Goal: Entertainment & Leisure: Consume media (video, audio)

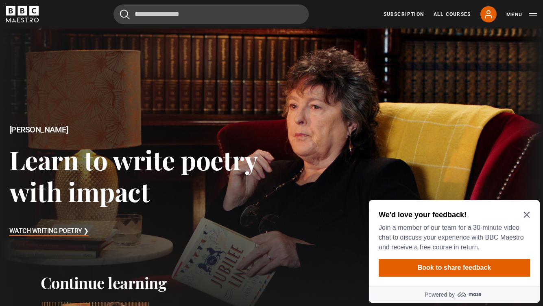
click at [526, 210] on h2 "We'd love your feedback!" at bounding box center [453, 215] width 148 height 10
click at [527, 214] on icon "Close Maze Prompt" at bounding box center [527, 215] width 6 height 6
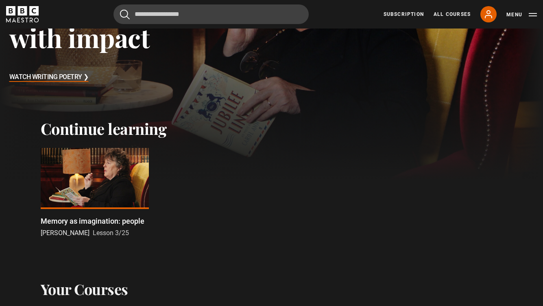
scroll to position [154, 0]
click at [90, 221] on p "Memory as imagination: people" at bounding box center [93, 220] width 104 height 11
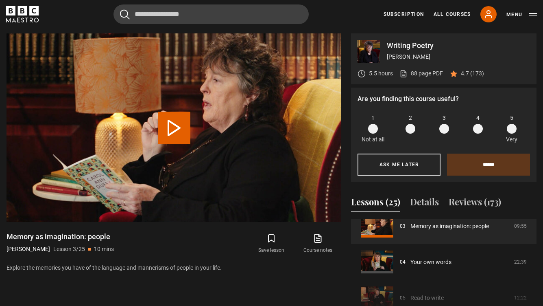
scroll to position [120, 0]
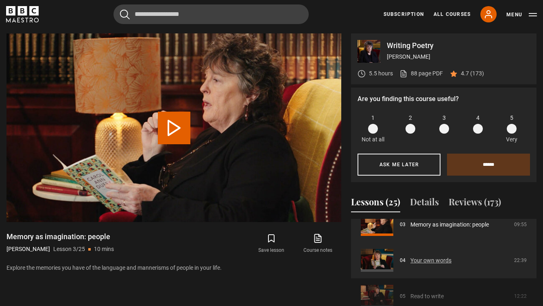
click at [411, 259] on link "Your own words" at bounding box center [431, 260] width 41 height 9
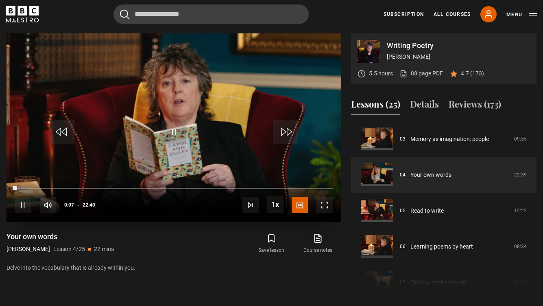
click at [332, 203] on span "Video Player" at bounding box center [325, 205] width 16 height 16
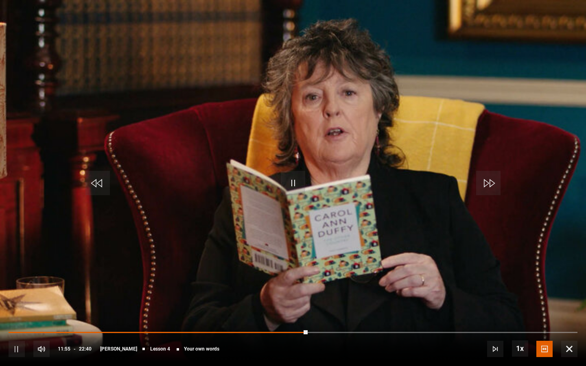
click at [295, 185] on span "Video Player" at bounding box center [293, 183] width 24 height 24
click at [295, 187] on span "Video Player" at bounding box center [293, 183] width 24 height 24
click at [295, 187] on div "Video Player is loading." at bounding box center [293, 183] width 41 height 41
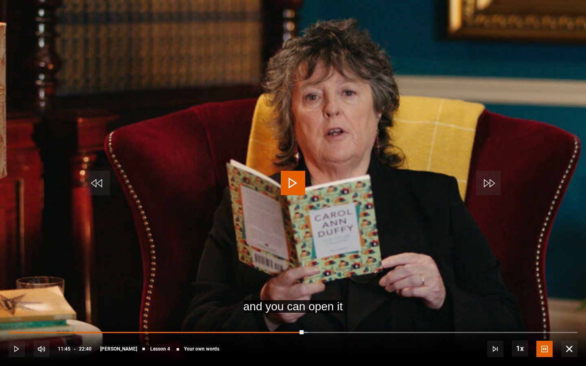
click at [296, 177] on span "Video Player" at bounding box center [293, 183] width 24 height 24
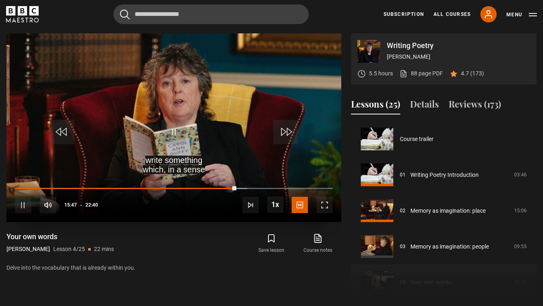
click at [328, 207] on span "Video Player" at bounding box center [325, 205] width 16 height 16
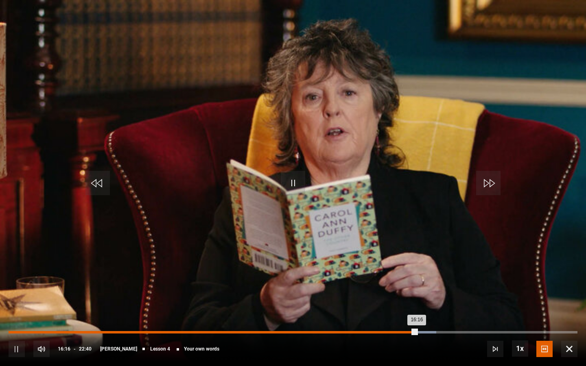
click at [411, 305] on div "Loaded : 75.16% 16:01 16:16" at bounding box center [293, 332] width 569 height 2
click at [407, 305] on div "16:01" at bounding box center [210, 332] width 402 height 2
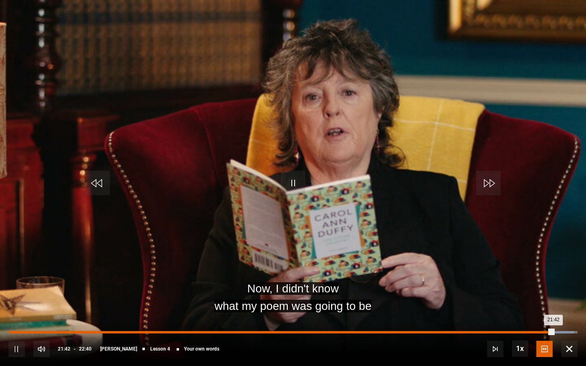
click at [381, 305] on div "14:51" at bounding box center [381, 332] width 1 height 2
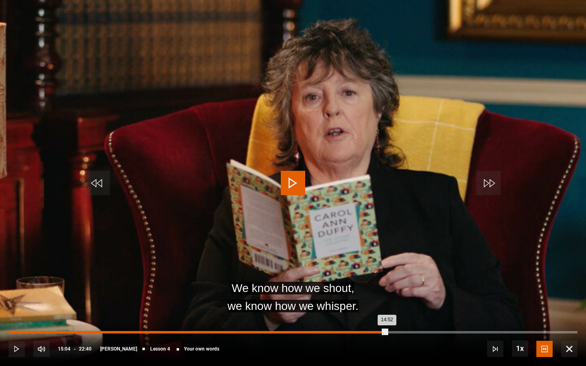
click at [387, 305] on div "Loaded : 66.16% 15:04 14:52" at bounding box center [293, 332] width 569 height 2
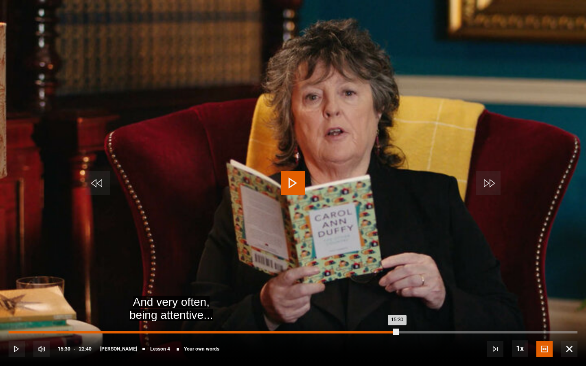
click at [398, 305] on div "Loaded : 67.25% 15:30 15:30" at bounding box center [293, 332] width 569 height 2
click at [402, 305] on div "15:40" at bounding box center [402, 332] width 1 height 2
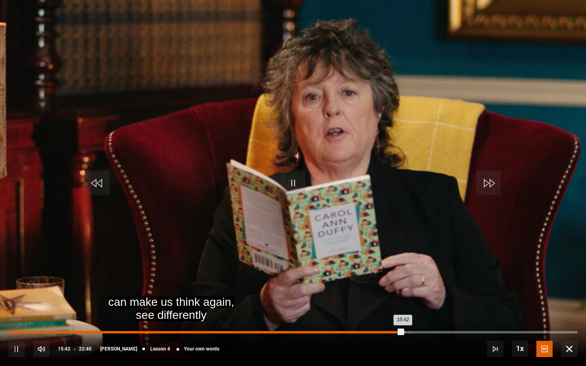
click at [410, 305] on div "15:57" at bounding box center [409, 332] width 1 height 2
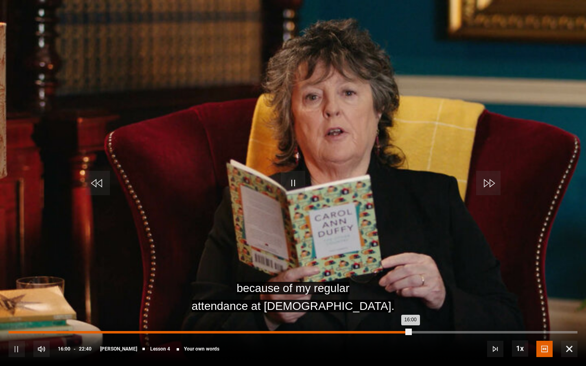
click at [360, 305] on div "13:59" at bounding box center [360, 332] width 1 height 2
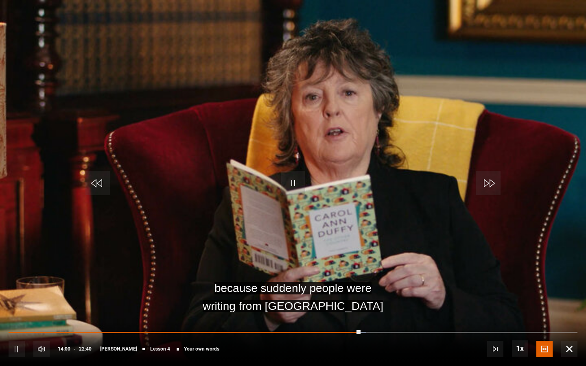
click at [363, 305] on div "10s Skip Back 10 seconds Pause 10s Skip Forward 10 seconds Loaded : 62.84% 14:1…" at bounding box center [293, 343] width 586 height 45
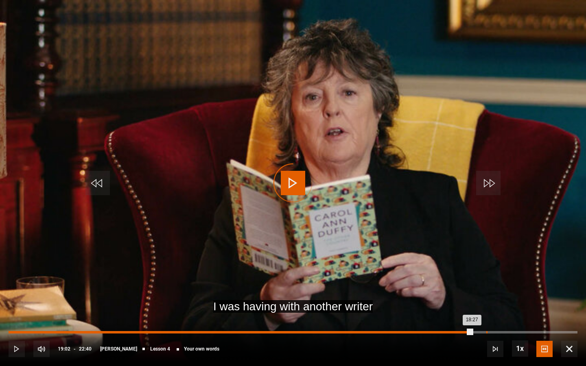
click at [486, 305] on div "19:02" at bounding box center [486, 332] width 1 height 2
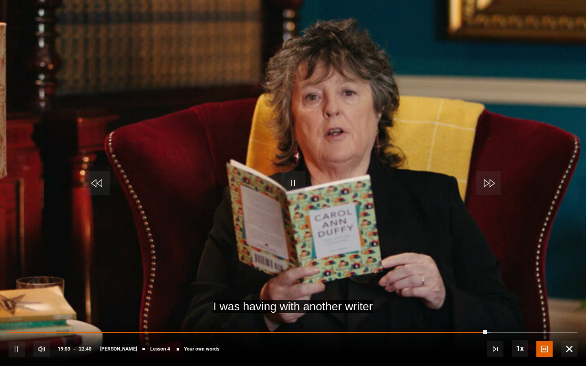
click at [512, 305] on div "10s Skip Back 10 seconds Pause 10s Skip Forward 10 seconds Loaded : 84.55% 19:5…" at bounding box center [293, 343] width 586 height 45
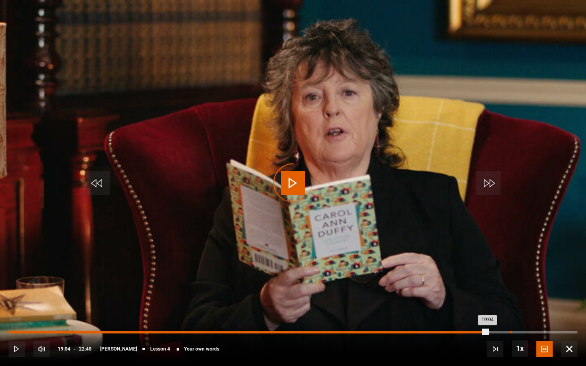
click at [510, 305] on div "Loaded : 84.55% 19:59 19:04" at bounding box center [293, 332] width 569 height 2
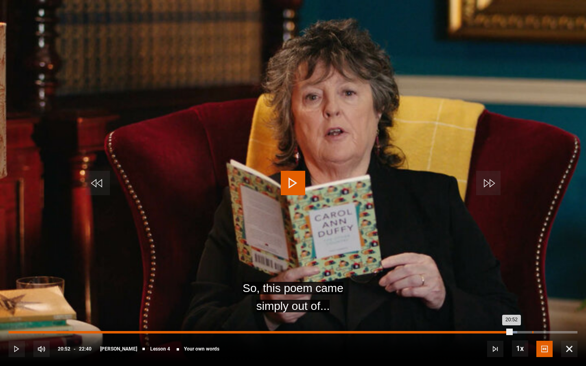
click at [532, 305] on div "20:52" at bounding box center [532, 332] width 1 height 2
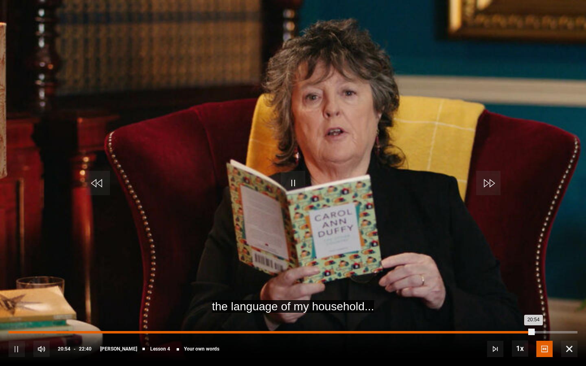
click at [525, 305] on div "Loaded : 92.63% 20:33 20:54" at bounding box center [293, 332] width 569 height 2
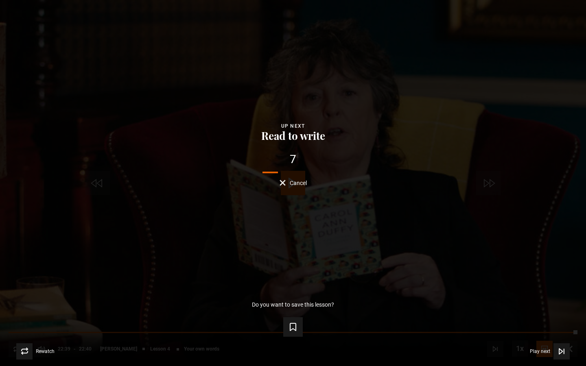
click at [288, 184] on button "Cancel" at bounding box center [293, 183] width 27 height 6
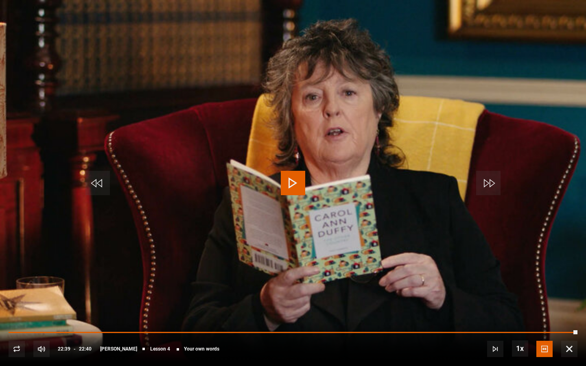
click at [543, 305] on span "Video Player" at bounding box center [569, 349] width 16 height 16
